Goal: Task Accomplishment & Management: Use online tool/utility

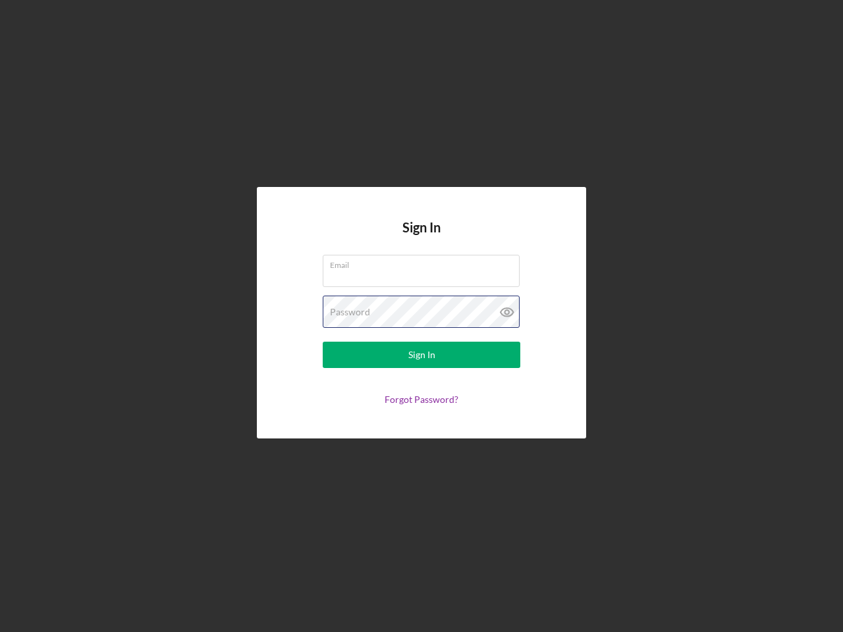
click at [421, 316] on div "Password" at bounding box center [422, 312] width 198 height 33
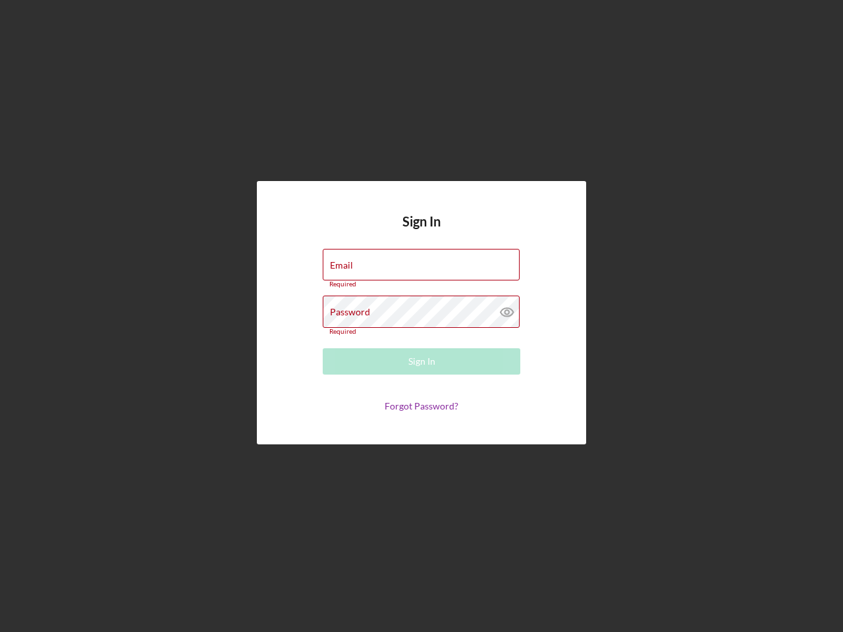
click at [507, 312] on icon at bounding box center [506, 312] width 33 height 33
